Goal: Task Accomplishment & Management: Manage account settings

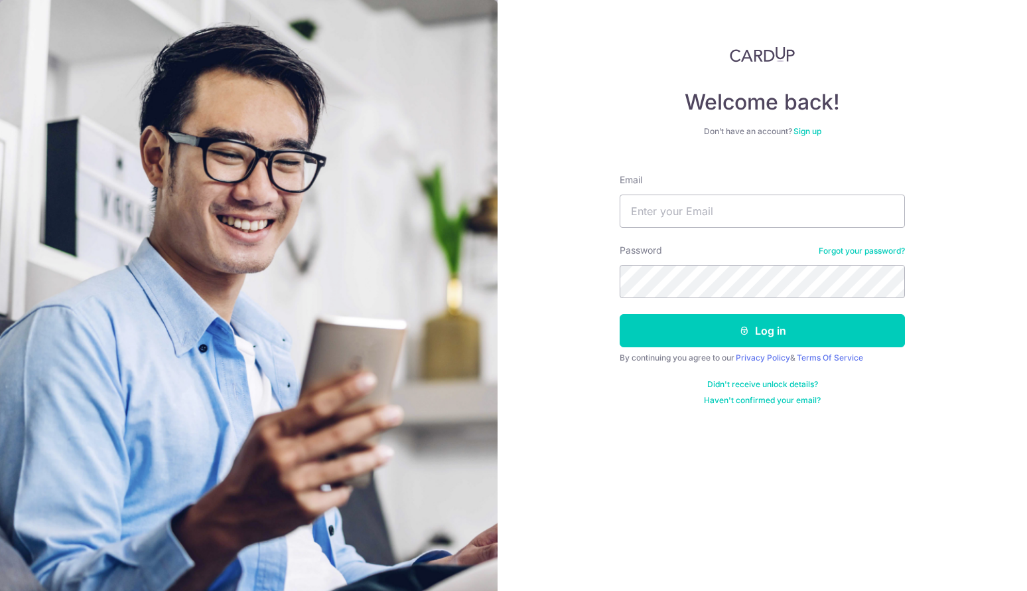
click at [690, 210] on input "Email" at bounding box center [762, 210] width 285 height 33
click at [678, 218] on input "t" at bounding box center [762, 210] width 285 height 33
type input "[EMAIL_ADDRESS][DOMAIN_NAME]"
click at [620, 314] on button "Log in" at bounding box center [762, 330] width 285 height 33
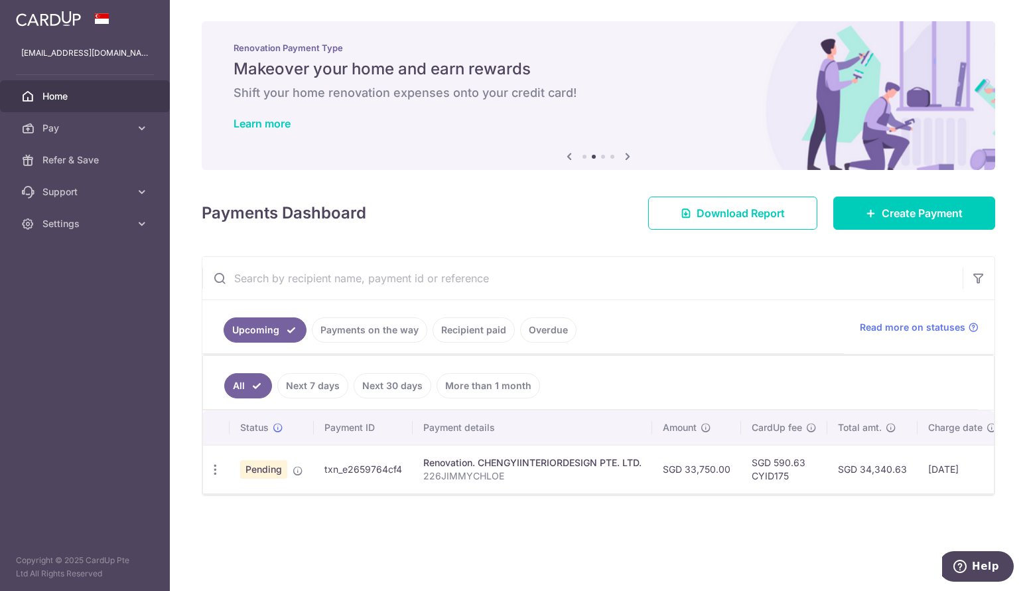
click at [920, 488] on td "[DATE]" at bounding box center [963, 469] width 90 height 48
click at [912, 490] on td "SGD 34,340.63" at bounding box center [872, 469] width 90 height 48
click at [926, 490] on td "[DATE]" at bounding box center [963, 469] width 90 height 48
click at [930, 492] on td "[DATE]" at bounding box center [963, 469] width 90 height 48
click at [321, 377] on link "Next 7 days" at bounding box center [312, 385] width 71 height 25
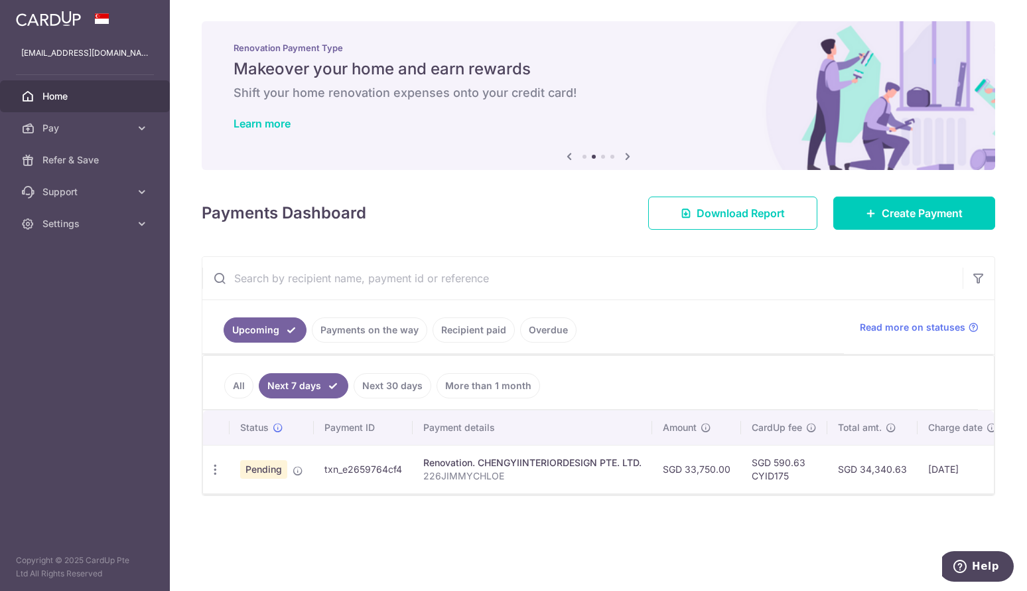
click at [242, 385] on link "All" at bounding box center [238, 385] width 29 height 25
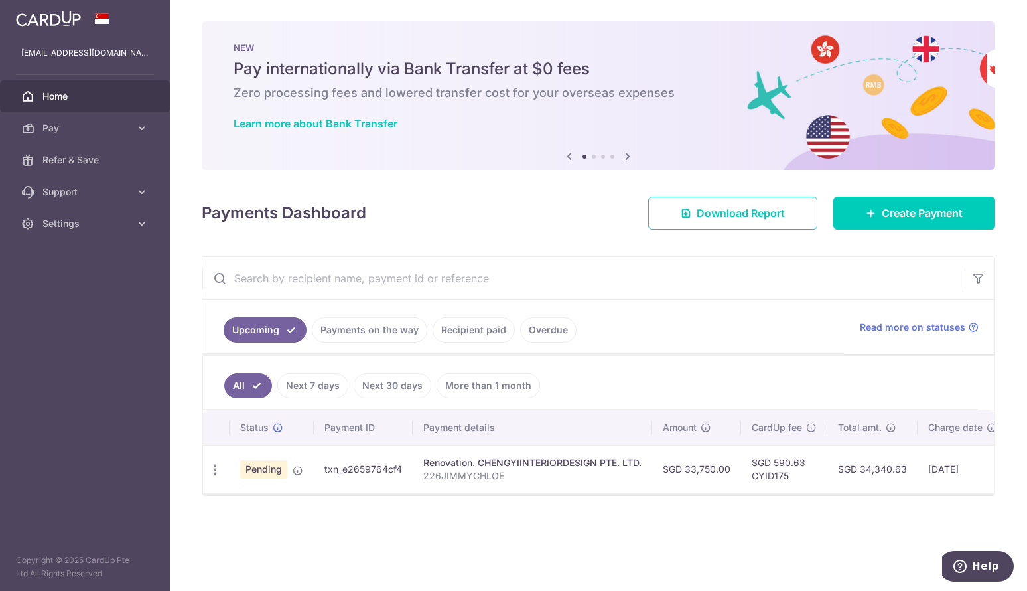
click at [318, 393] on link "Next 7 days" at bounding box center [312, 385] width 71 height 25
click at [251, 378] on li "All" at bounding box center [238, 385] width 29 height 25
click at [249, 380] on link "All" at bounding box center [238, 385] width 29 height 25
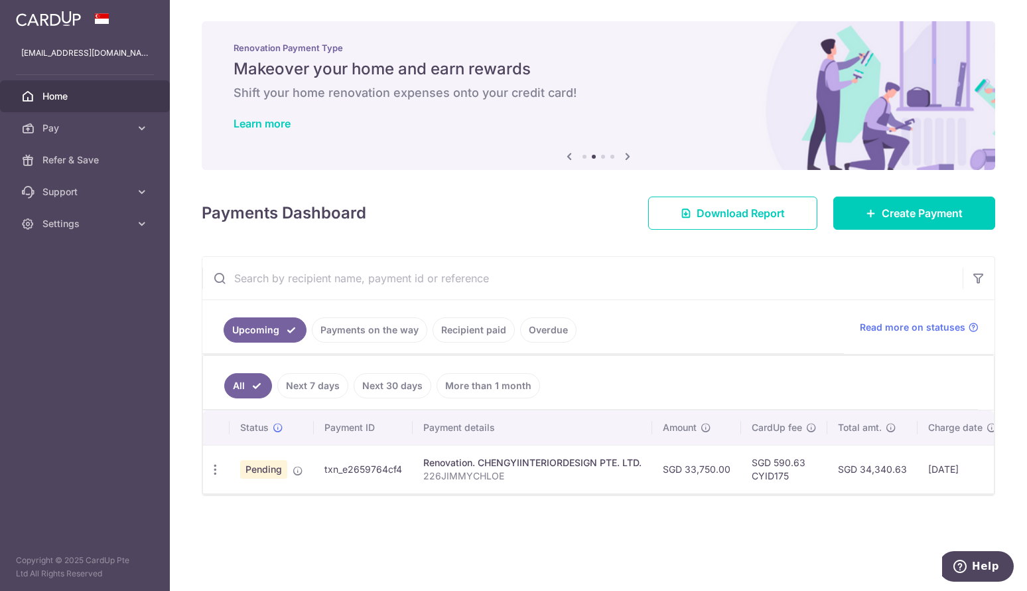
click at [316, 377] on link "Next 7 days" at bounding box center [312, 385] width 71 height 25
click at [242, 382] on link "All" at bounding box center [238, 385] width 29 height 25
click at [904, 495] on div "All Next 7 days Next 30 days More than 1 month Status Payment ID Payment detail…" at bounding box center [598, 424] width 792 height 141
click at [302, 374] on link "Next 7 days" at bounding box center [312, 385] width 71 height 25
click at [224, 382] on ul "All Next 7 days Next 30 days More than 1 month" at bounding box center [590, 383] width 775 height 54
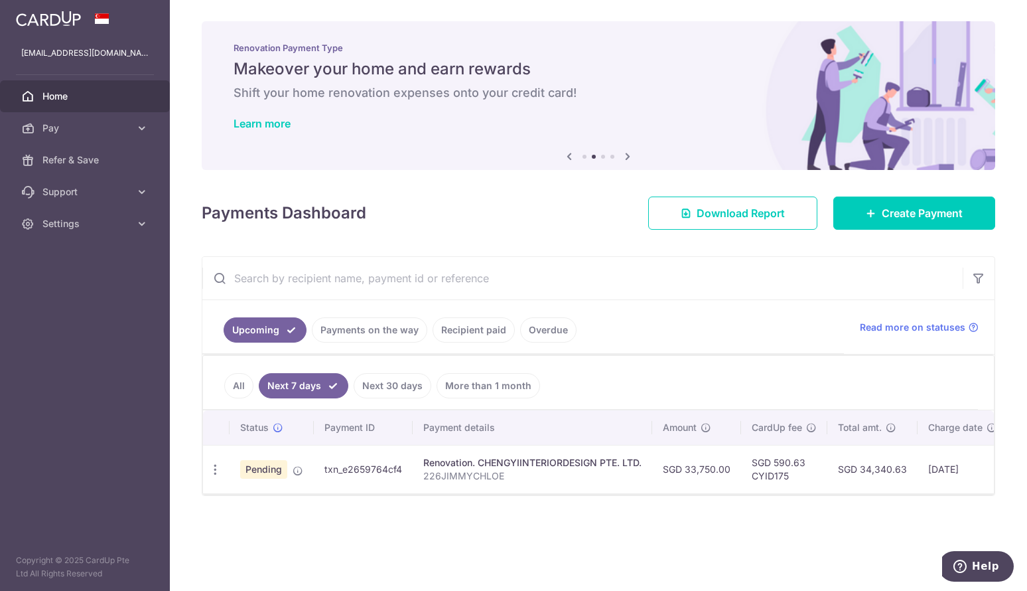
click at [245, 383] on link "All" at bounding box center [238, 385] width 29 height 25
click at [297, 379] on link "Next 7 days" at bounding box center [312, 385] width 71 height 25
click at [395, 385] on link "Next 30 days" at bounding box center [393, 385] width 78 height 25
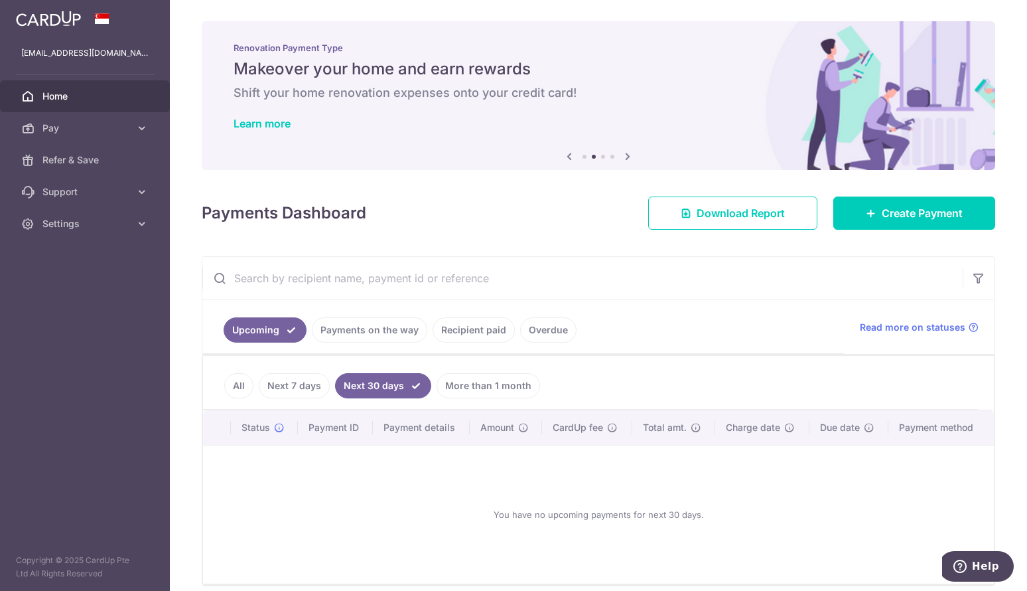
click at [317, 389] on link "Next 7 days" at bounding box center [294, 385] width 71 height 25
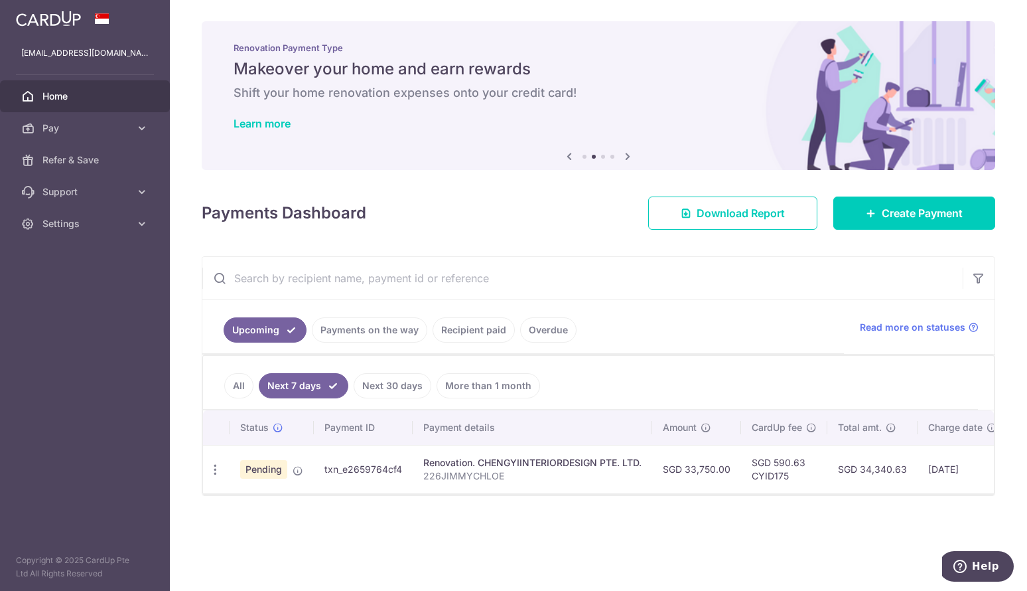
click at [230, 385] on link "All" at bounding box center [238, 385] width 29 height 25
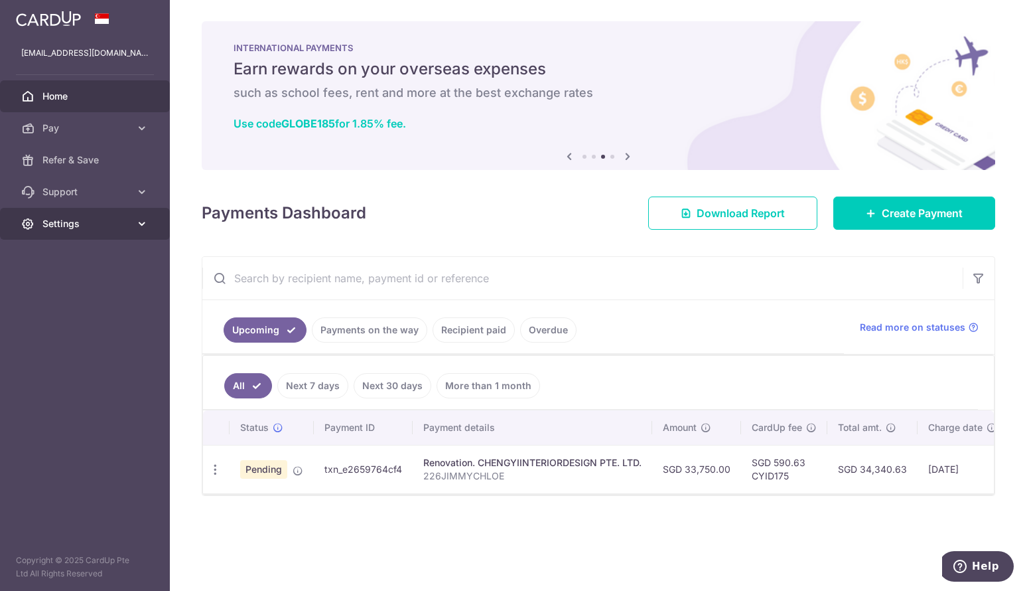
click at [119, 227] on span "Settings" at bounding box center [86, 223] width 88 height 13
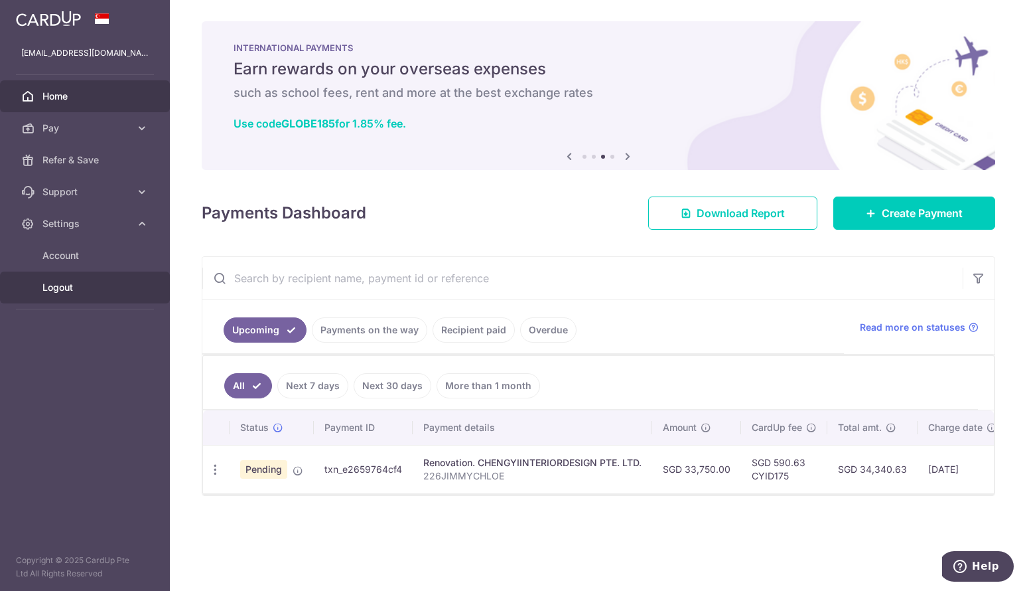
click at [83, 289] on span "Logout" at bounding box center [86, 287] width 88 height 13
